Goal: Information Seeking & Learning: Learn about a topic

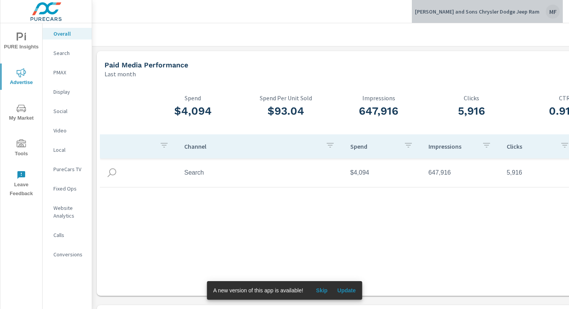
click at [550, 11] on div "MF" at bounding box center [553, 12] width 14 height 14
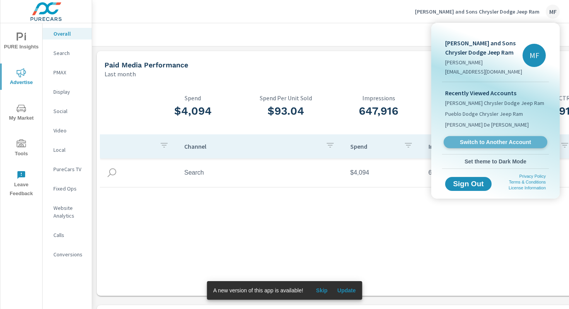
click at [487, 142] on span "Switch to Another Account" at bounding box center [495, 142] width 95 height 7
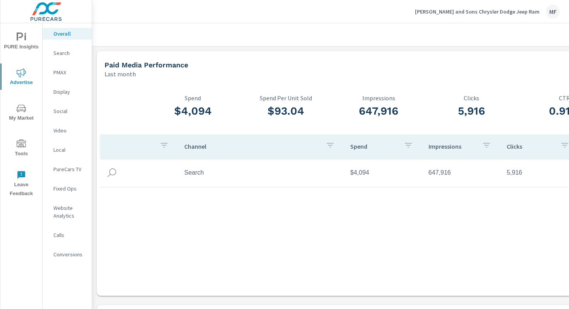
click at [192, 171] on td "Search" at bounding box center [261, 172] width 166 height 19
click at [59, 72] on p "PMAX" at bounding box center [69, 73] width 32 height 8
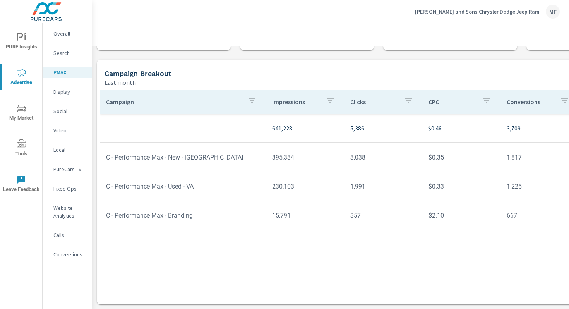
scroll to position [61, 0]
click at [22, 113] on icon "nav menu" at bounding box center [21, 108] width 9 height 9
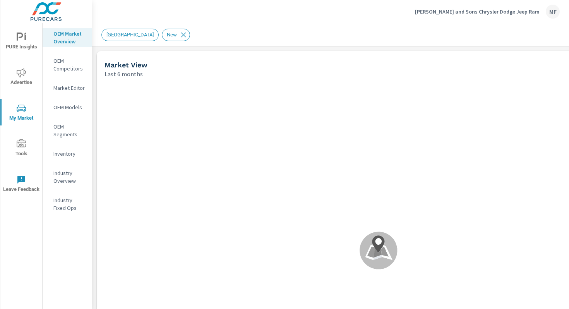
click at [23, 145] on icon "nav menu" at bounding box center [21, 143] width 9 height 8
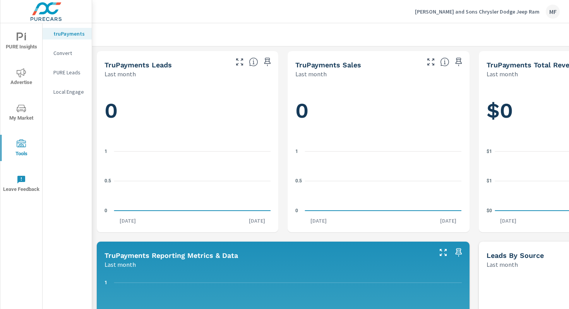
click at [22, 108] on icon "nav menu" at bounding box center [21, 108] width 9 height 7
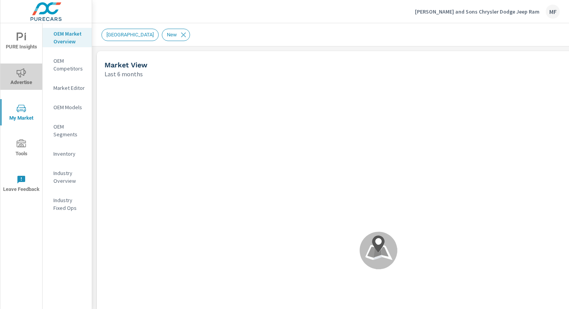
click at [21, 76] on icon "nav menu" at bounding box center [21, 72] width 9 height 9
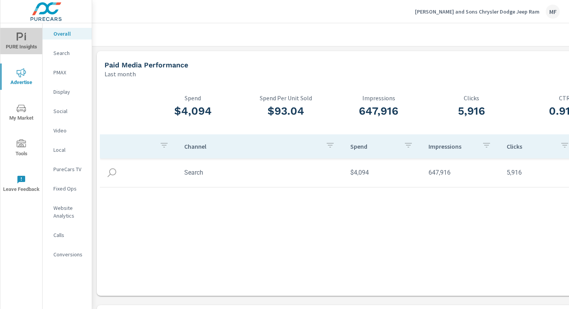
click at [22, 34] on icon "nav menu" at bounding box center [20, 37] width 7 height 8
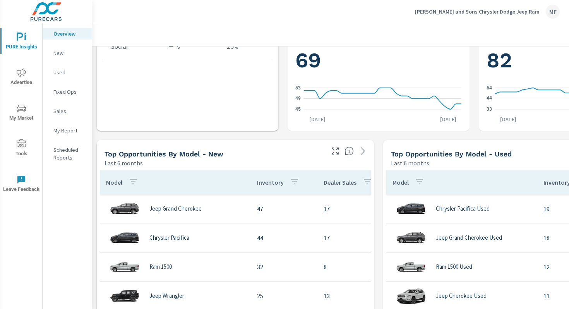
scroll to position [535, 0]
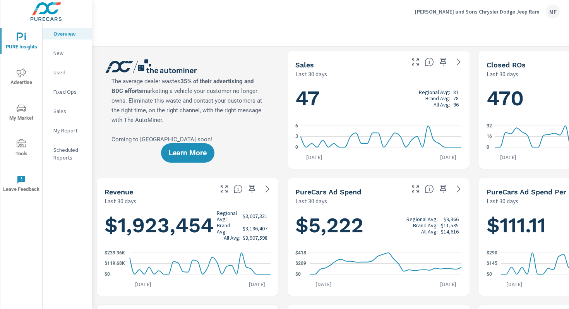
click at [549, 12] on div "MF" at bounding box center [553, 12] width 14 height 14
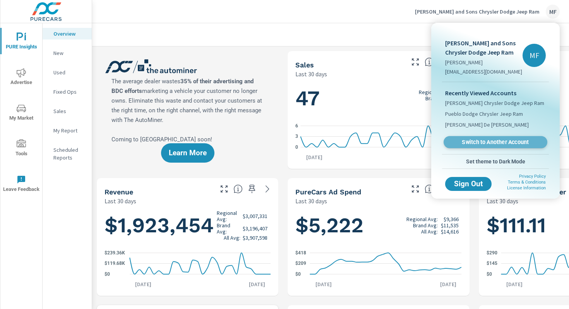
click at [473, 143] on span "Switch to Another Account" at bounding box center [495, 142] width 95 height 7
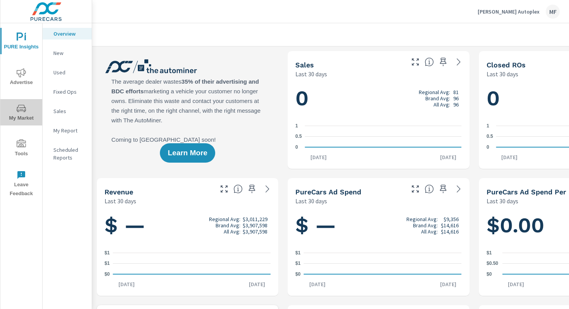
click at [20, 110] on icon "nav menu" at bounding box center [21, 108] width 9 height 9
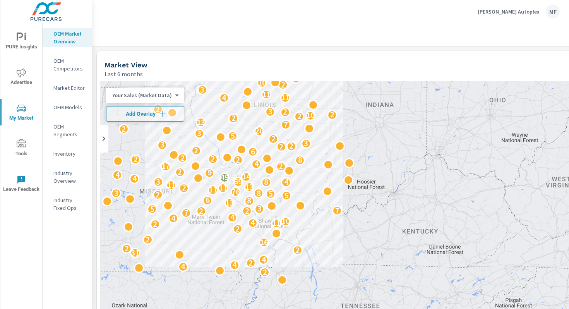
click at [175, 98] on div "Your Sales (Market Data) 0 ​" at bounding box center [145, 94] width 78 height 15
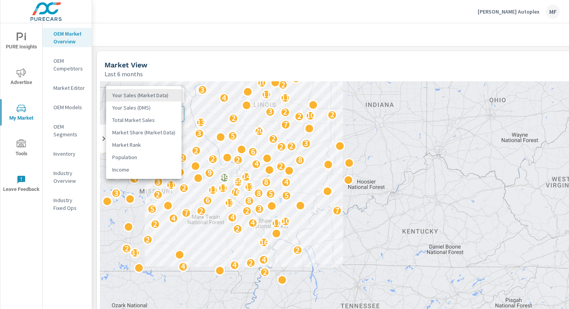
click at [173, 94] on body "PURE Insights Advertise My Market Tools Leave Feedback OEM Market Overview OEM …" at bounding box center [284, 154] width 569 height 309
click at [173, 94] on li "Your Sales (Market Data)" at bounding box center [143, 95] width 75 height 12
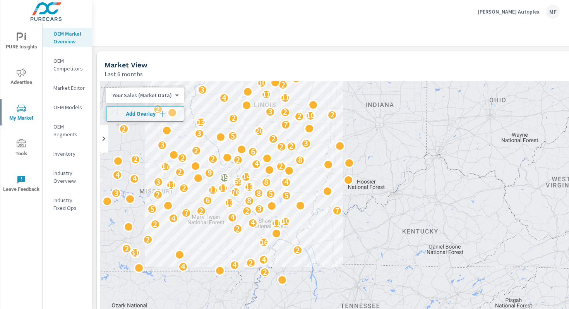
click at [68, 38] on p "OEM Market Overview" at bounding box center [69, 37] width 32 height 15
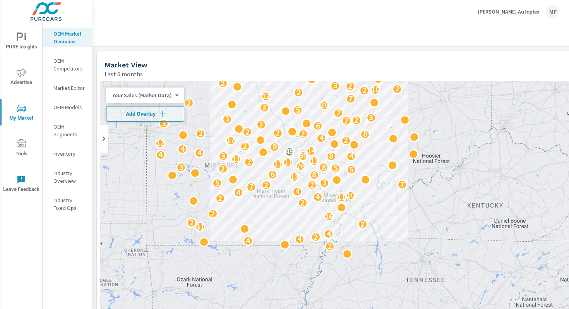
drag, startPoint x: 361, startPoint y: 172, endPoint x: 426, endPoint y: 145, distance: 69.9
click at [427, 145] on div "2 4 4 2 4 31 2 2 16 2 2 2 11 4 10 4 4 7 2 2 7 5 3 13 8 6 5 2 5 8 3 76 11 11 2 1…" at bounding box center [378, 238] width 557 height 314
click at [103, 138] on icon at bounding box center [103, 138] width 9 height 9
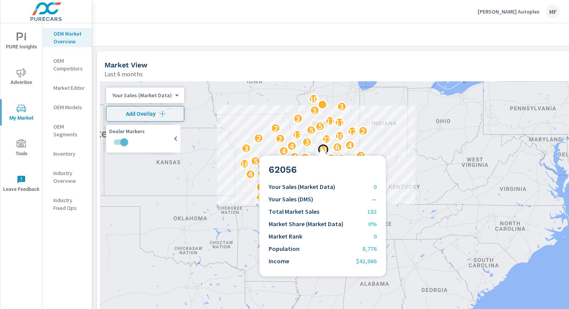
drag, startPoint x: 384, startPoint y: 149, endPoint x: 322, endPoint y: 146, distance: 62.0
click at [322, 146] on p "11" at bounding box center [323, 149] width 9 height 9
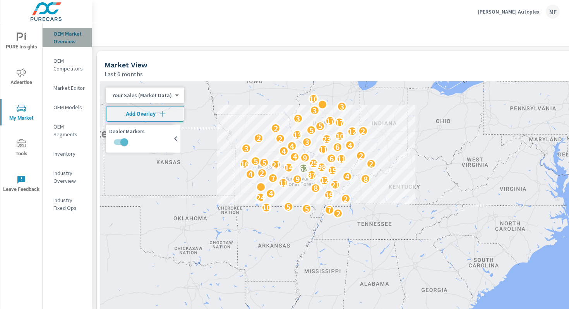
click at [67, 34] on p "OEM Market Overview" at bounding box center [69, 37] width 32 height 15
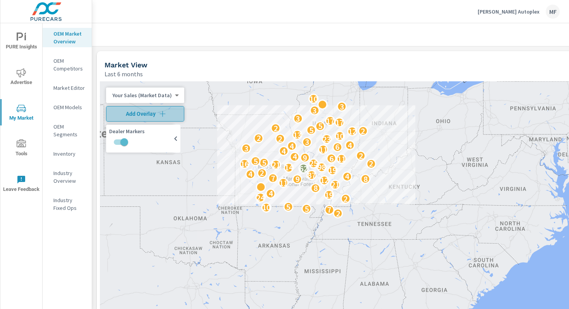
click at [159, 114] on icon "button" at bounding box center [163, 114] width 8 height 8
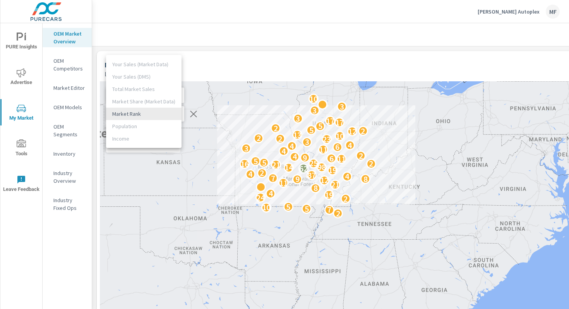
click at [172, 113] on body "PURE Insights Advertise My Market Tools Leave Feedback OEM Market Overview OEM …" at bounding box center [284, 154] width 569 height 309
click at [132, 87] on ul "Your Sales (Market Data) Your Sales (DMS) Total Market Sales Market Share (Mark…" at bounding box center [143, 101] width 75 height 93
click at [132, 89] on ul "Your Sales (Market Data) Your Sales (DMS) Total Market Sales Market Share (Mark…" at bounding box center [143, 101] width 75 height 93
click at [218, 60] on div at bounding box center [284, 154] width 569 height 309
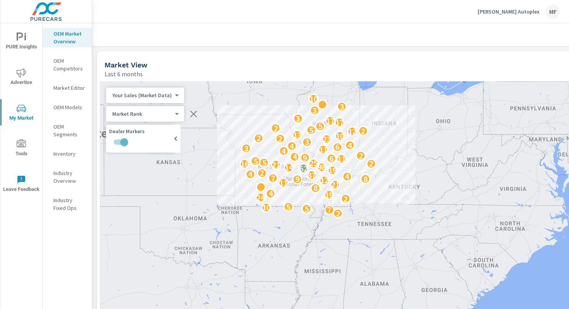
click at [141, 111] on body "PURE Insights Advertise My Market Tools Leave Feedback OEM Market Overview OEM …" at bounding box center [284, 154] width 569 height 309
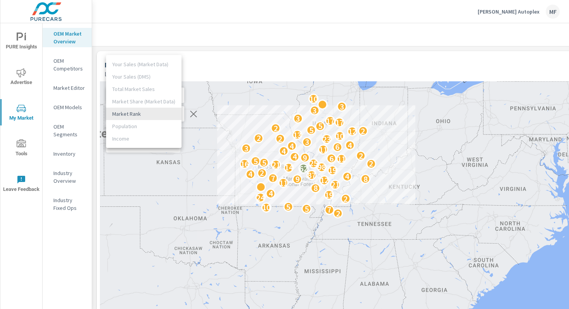
click at [135, 91] on ul "Your Sales (Market Data) Your Sales (DMS) Total Market Sales Market Share (Mark…" at bounding box center [143, 101] width 75 height 93
click at [230, 57] on div at bounding box center [284, 154] width 569 height 309
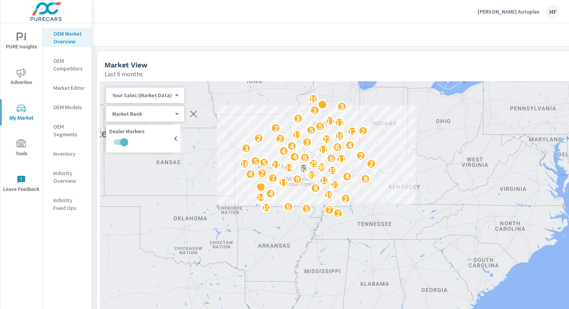
click at [173, 96] on body "PURE Insights Advertise My Market Tools Leave Feedback OEM Market Overview OEM …" at bounding box center [284, 154] width 569 height 309
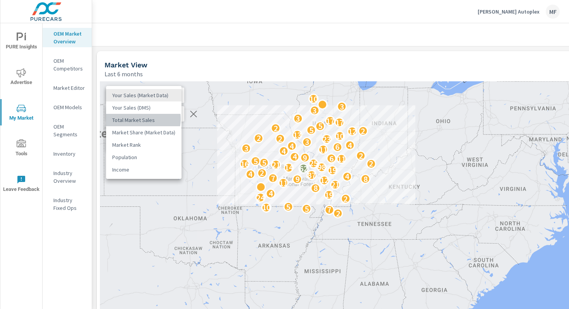
click at [138, 119] on li "Total Market Sales" at bounding box center [143, 120] width 75 height 12
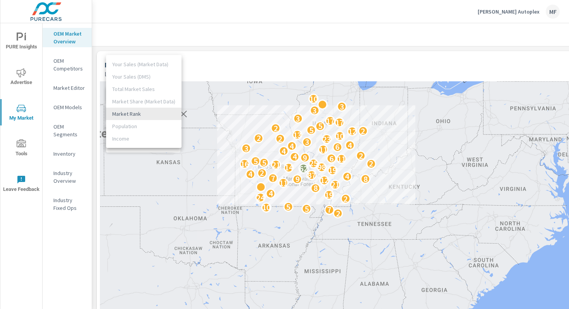
click at [166, 115] on body "PURE Insights Advertise My Market Tools Leave Feedback OEM Market Overview OEM …" at bounding box center [284, 154] width 569 height 309
click at [225, 64] on div at bounding box center [284, 154] width 569 height 309
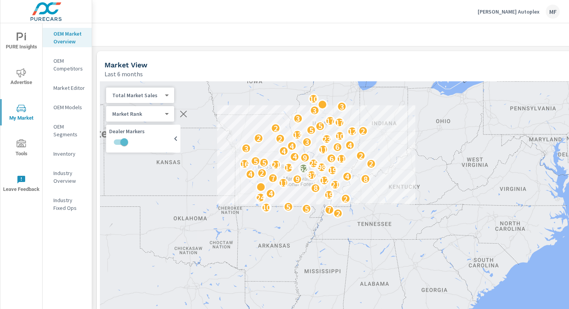
scroll to position [72, 0]
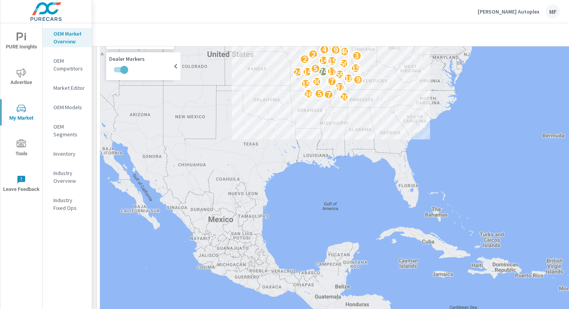
drag, startPoint x: 472, startPoint y: 161, endPoint x: 480, endPoint y: 91, distance: 70.9
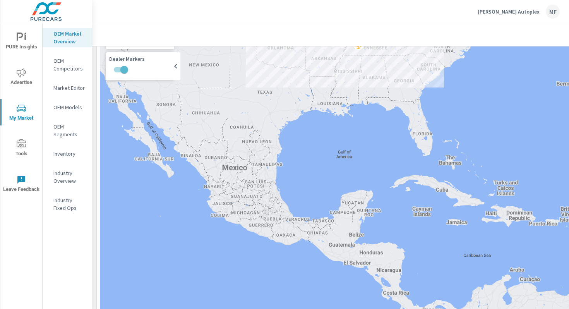
drag, startPoint x: 329, startPoint y: 158, endPoint x: 344, endPoint y: 104, distance: 55.8
click at [344, 104] on div "20 7 36 5 47 15 30 177 9 18 59 24 14 74 17 5 15 50 15 14 2 3 2 40 9 4 5" at bounding box center [378, 166] width 557 height 314
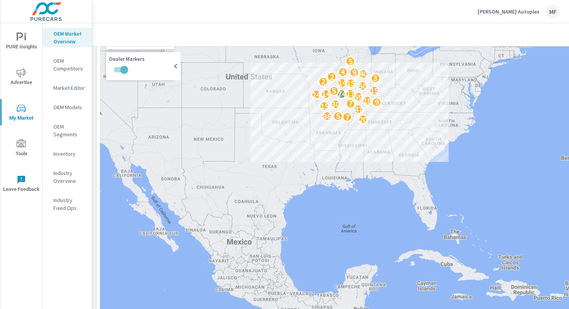
drag, startPoint x: 329, startPoint y: 180, endPoint x: 307, endPoint y: 203, distance: 32.6
click at [331, 212] on div "20 7 36 5 47 15 30 177 9 18 59 24 14 74 17 5 15 50 15 14 2 3 2 40 9 4 5" at bounding box center [378, 166] width 557 height 314
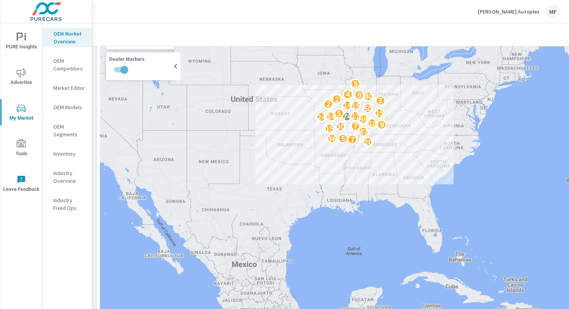
drag, startPoint x: 273, startPoint y: 178, endPoint x: 285, endPoint y: 231, distance: 53.6
click at [286, 233] on div "20 7 36 5 47 15 30 177 9 18 59 24 14 74 17 5 15 50 15 14 2 3 2 40 9 4 5" at bounding box center [378, 166] width 557 height 314
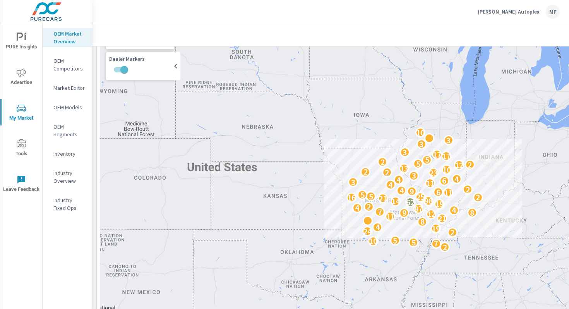
drag, startPoint x: 315, startPoint y: 113, endPoint x: 303, endPoint y: 228, distance: 116.3
click at [303, 230] on div "2 7 5 10 5 2 24 19 4 8 21 11 12 9 8 7 4 87 4 2 19 62 14 98 21 16 2 25 5 5 11 6 …" at bounding box center [378, 166] width 557 height 314
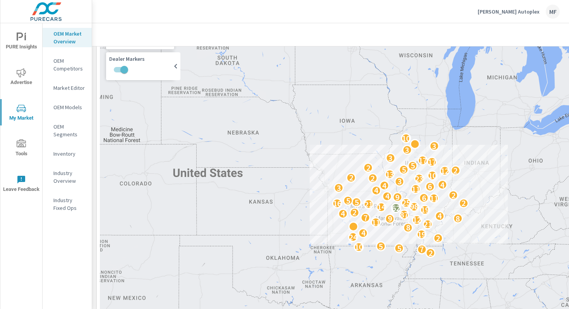
drag, startPoint x: 304, startPoint y: 187, endPoint x: 286, endPoint y: 188, distance: 18.6
click at [286, 188] on div "2 7 5 10 5 2 24 19 4 8 21 11 12 9 8 7 4 87 4 2 19 62 14 98 21 16 2 25 5 5 11 6 …" at bounding box center [378, 166] width 557 height 314
